Goal: Transaction & Acquisition: Purchase product/service

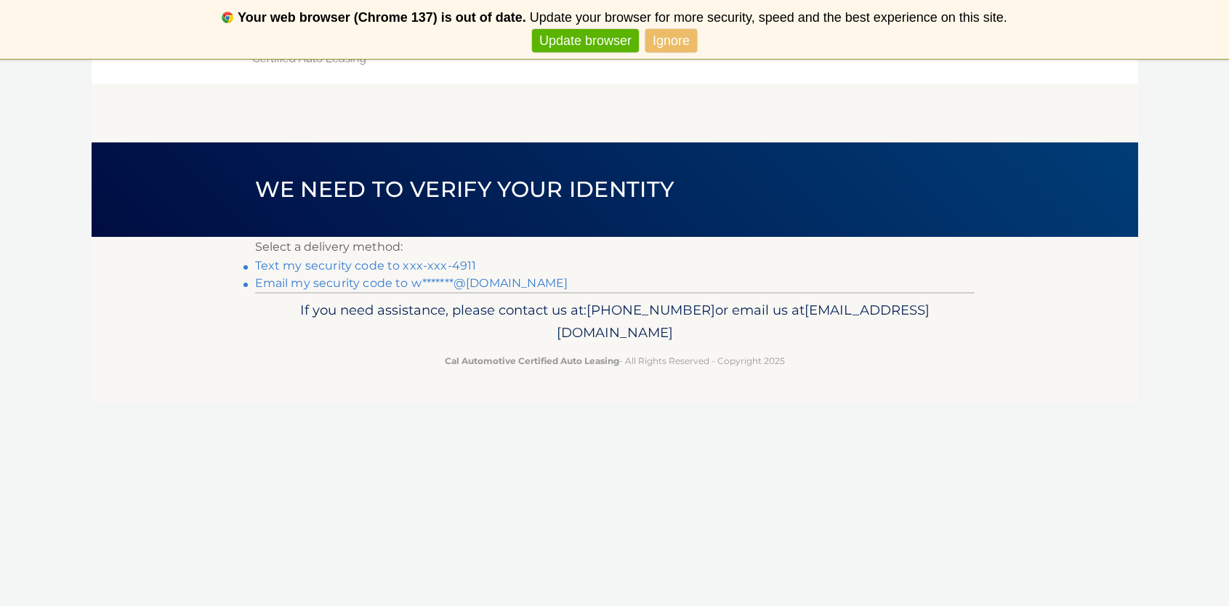
click at [667, 36] on link "Ignore" at bounding box center [671, 41] width 52 height 24
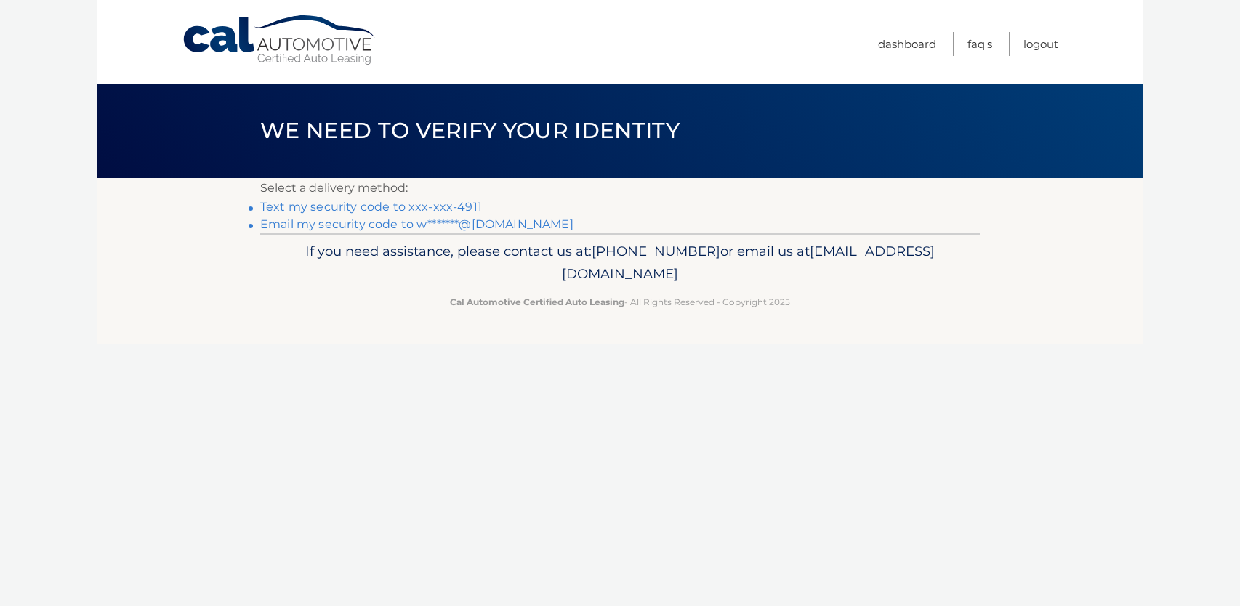
click at [441, 204] on link "Text my security code to xxx-xxx-4911" at bounding box center [371, 207] width 222 height 14
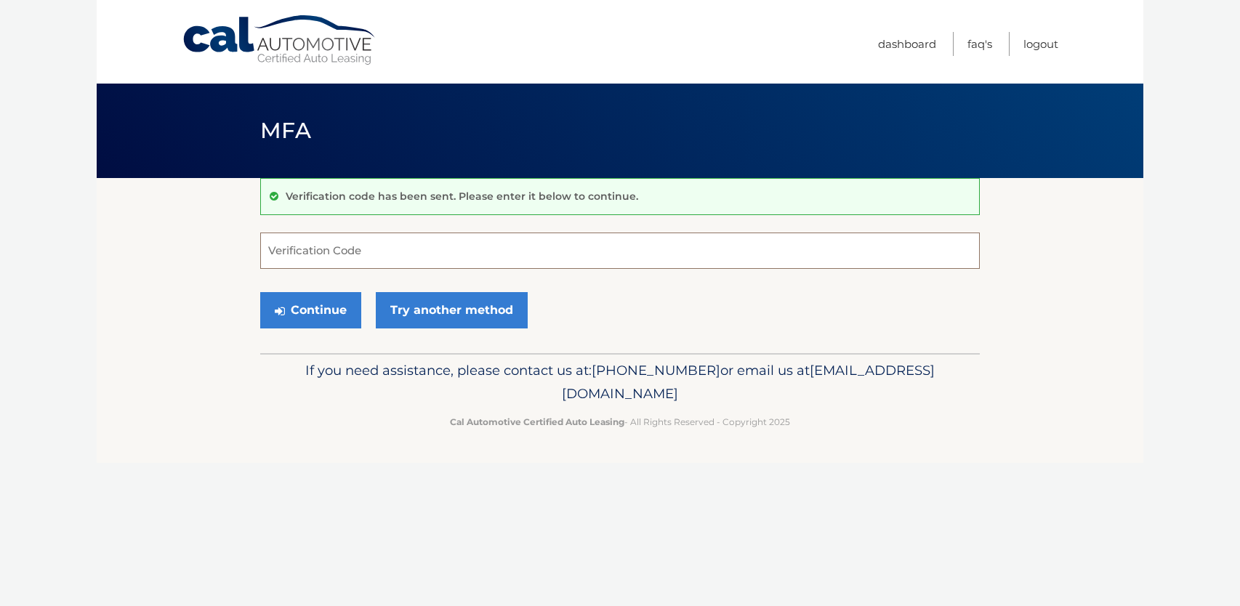
click at [395, 257] on input "Verification Code" at bounding box center [619, 251] width 719 height 36
type input "274155"
click at [338, 303] on button "Continue" at bounding box center [310, 310] width 101 height 36
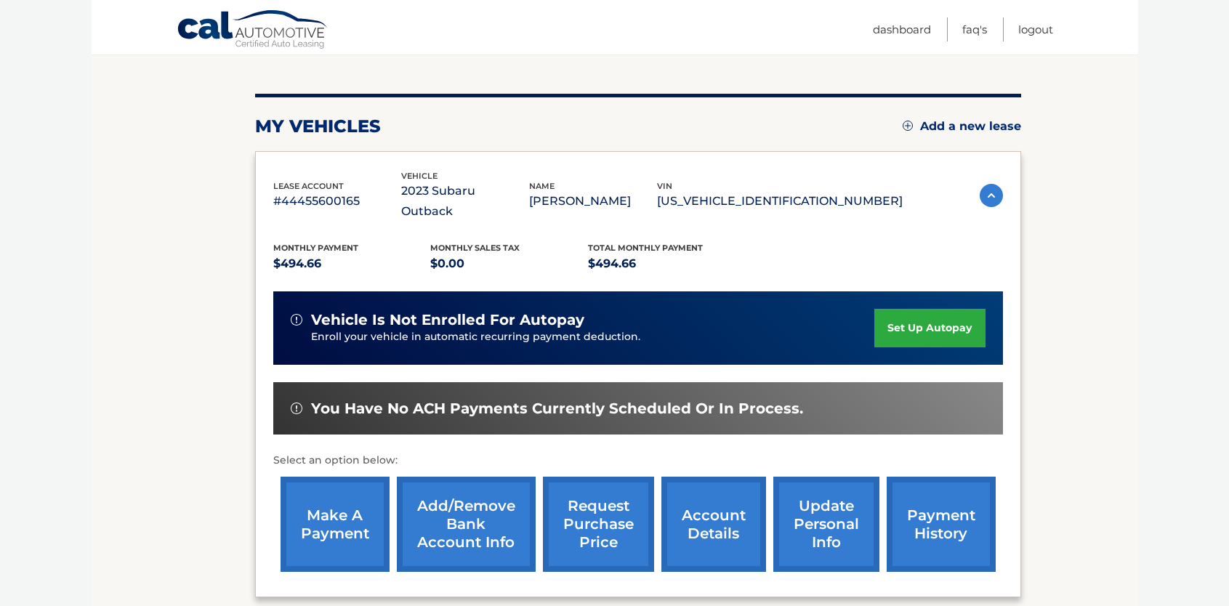
scroll to position [218, 0]
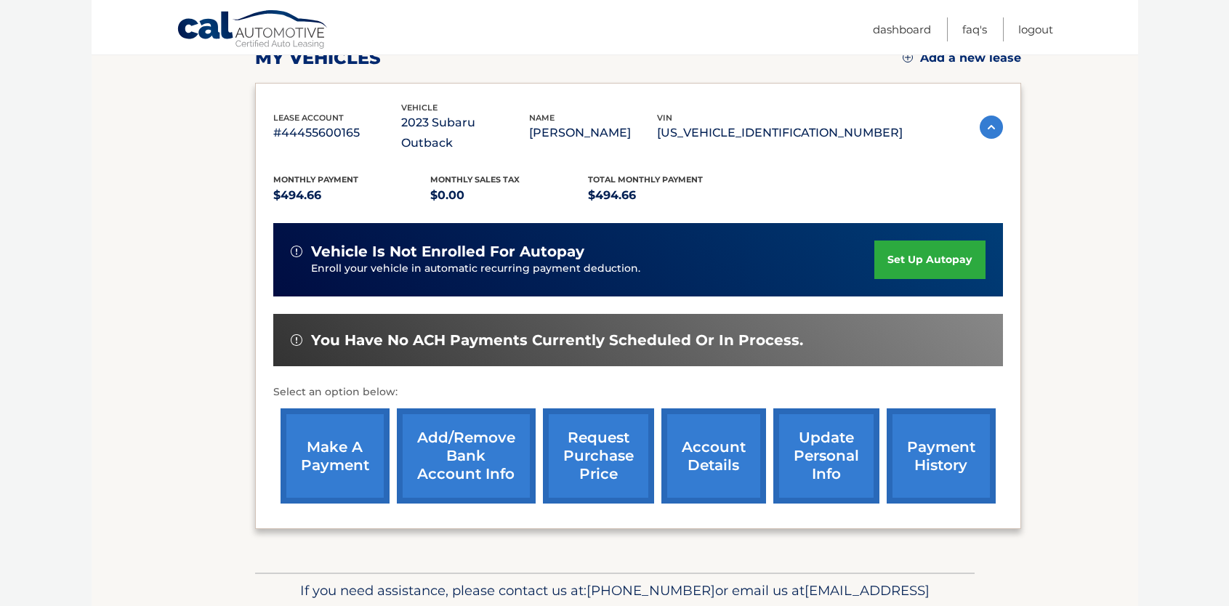
click at [359, 420] on link "make a payment" at bounding box center [334, 455] width 109 height 95
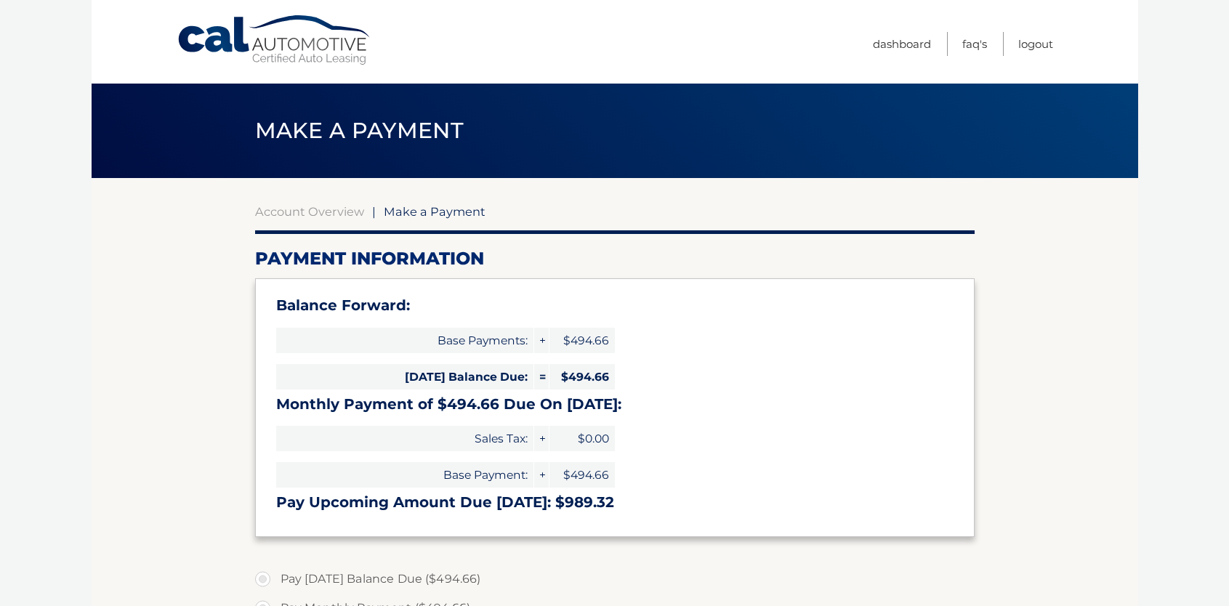
select select "YmMxNTg2YjItNWI3NS00YWM1LWE2OWMtMzYwNTVkNDRhNGUw"
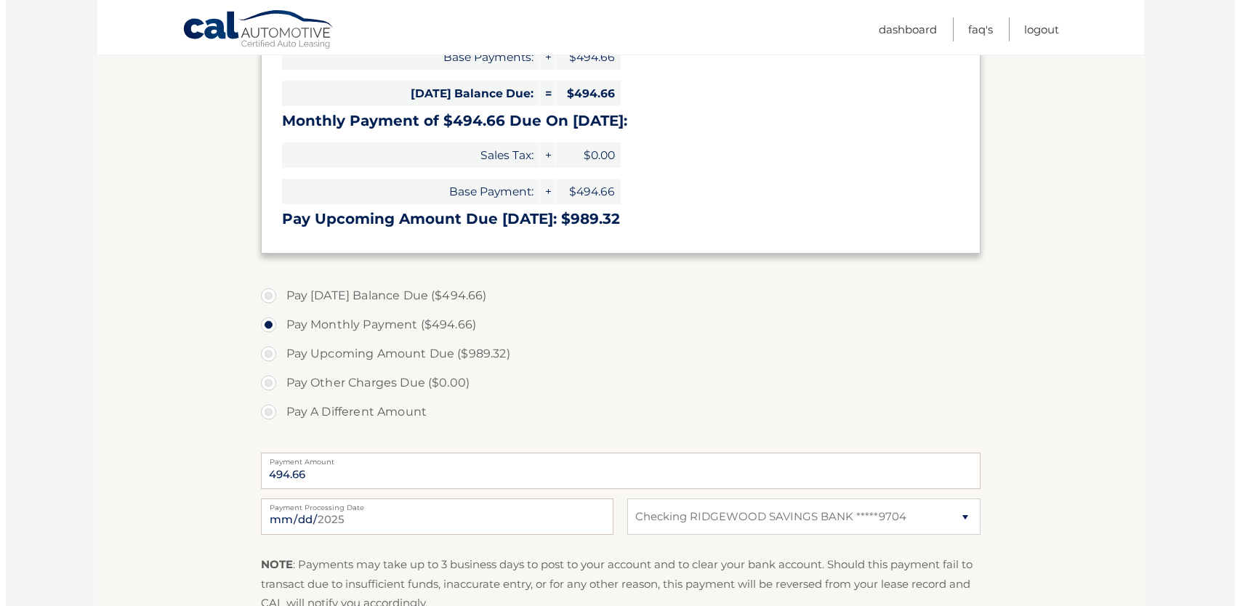
scroll to position [436, 0]
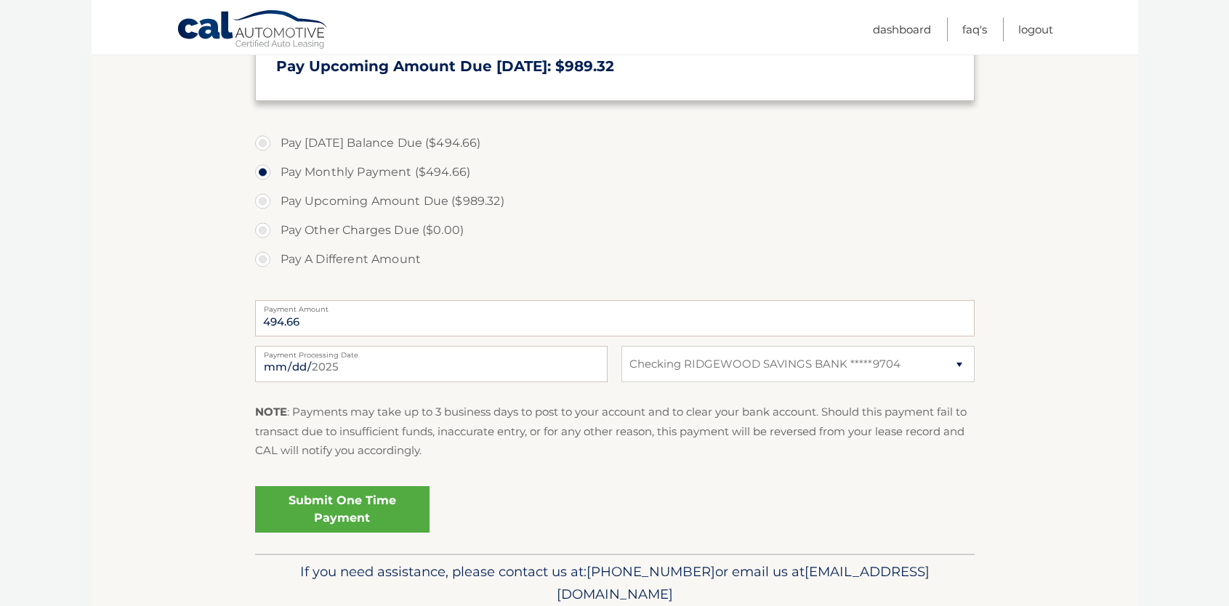
click at [358, 501] on link "Submit One Time Payment" at bounding box center [342, 509] width 174 height 47
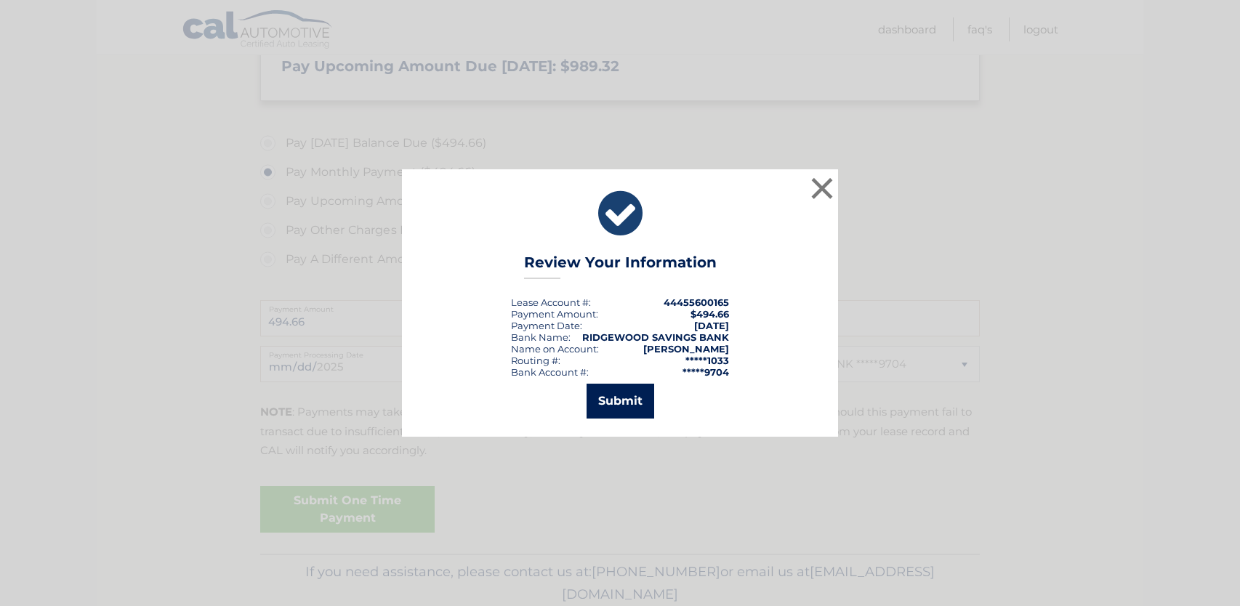
click at [610, 396] on button "Submit" at bounding box center [620, 401] width 68 height 35
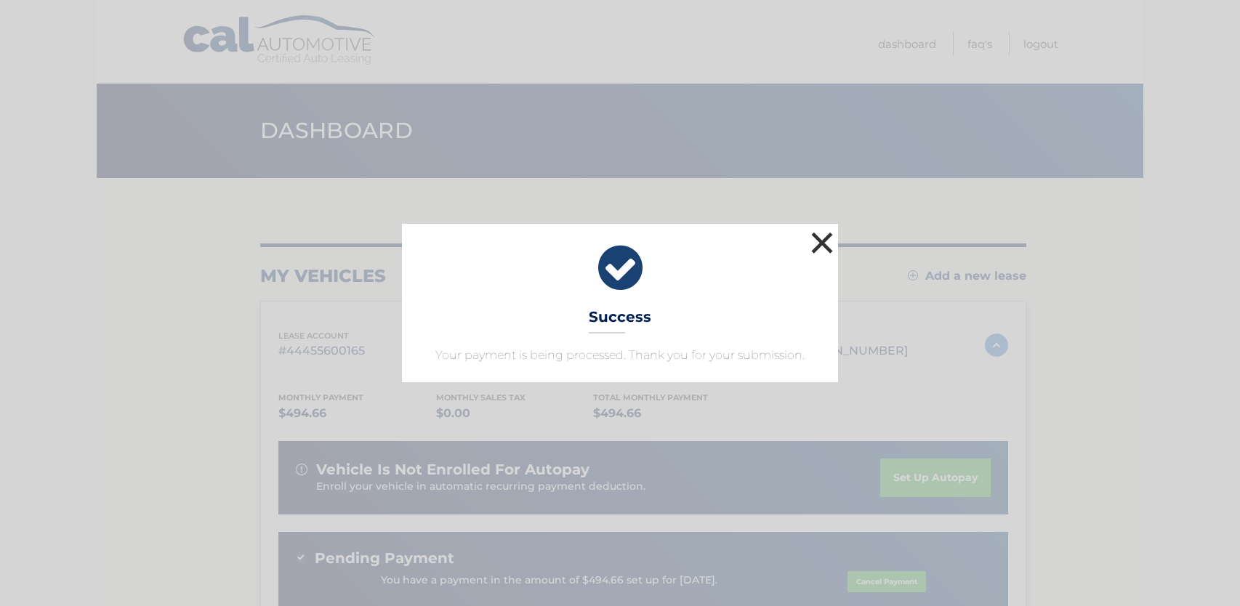
click at [829, 233] on button "×" at bounding box center [821, 242] width 29 height 29
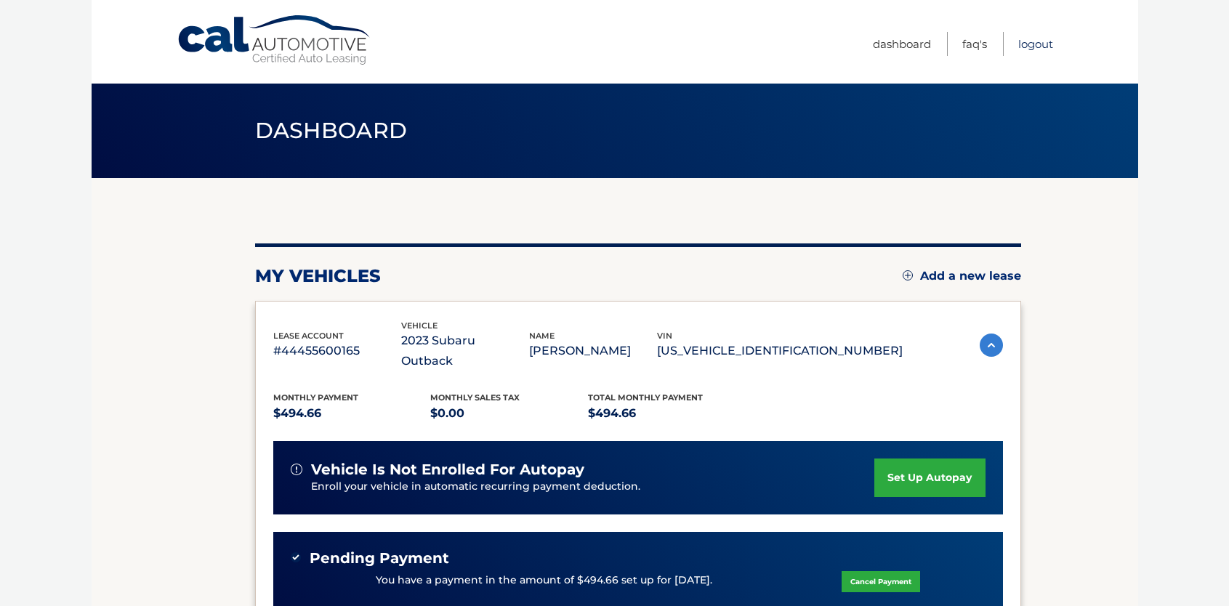
click at [1038, 44] on link "Logout" at bounding box center [1035, 44] width 35 height 24
